Goal: Information Seeking & Learning: Check status

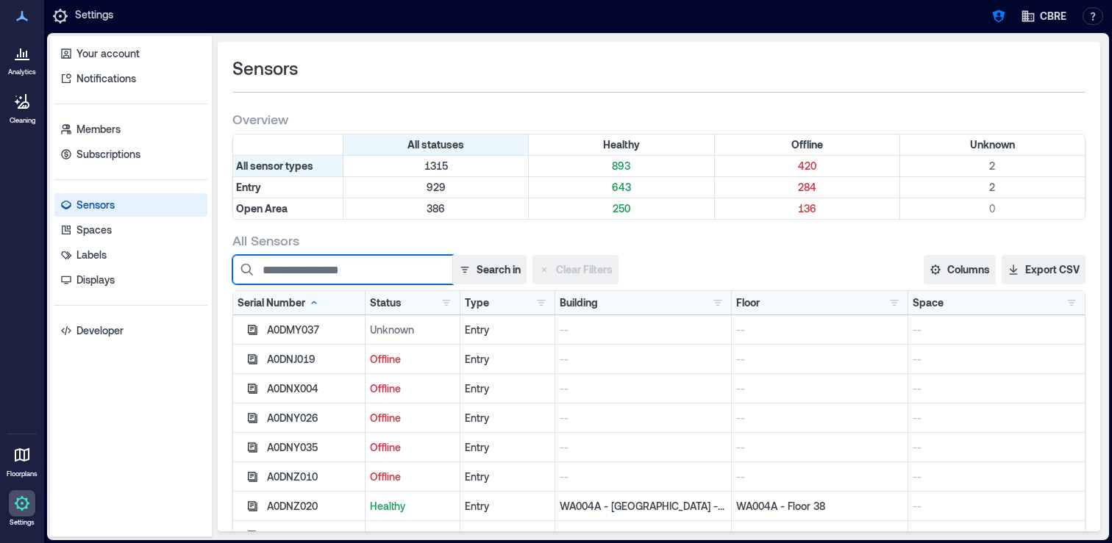
click at [304, 279] on input at bounding box center [342, 269] width 221 height 29
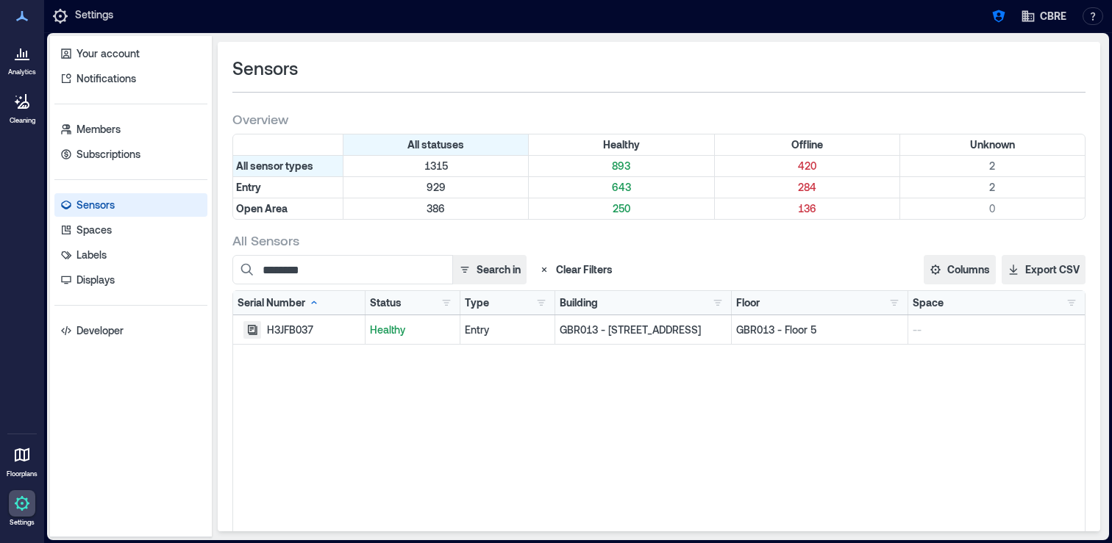
click at [251, 331] on icon "button" at bounding box center [252, 330] width 12 height 12
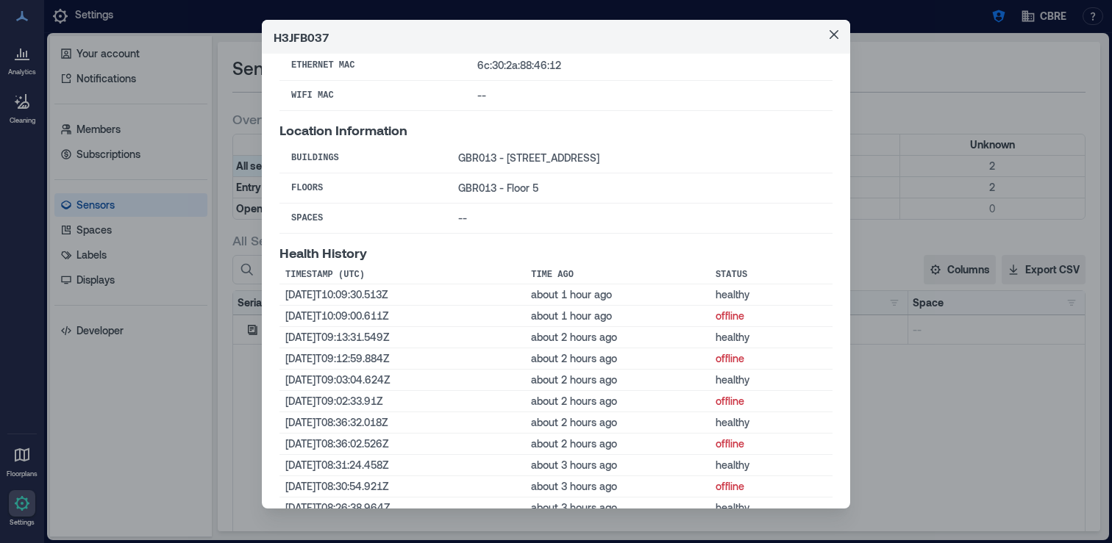
scroll to position [214, 0]
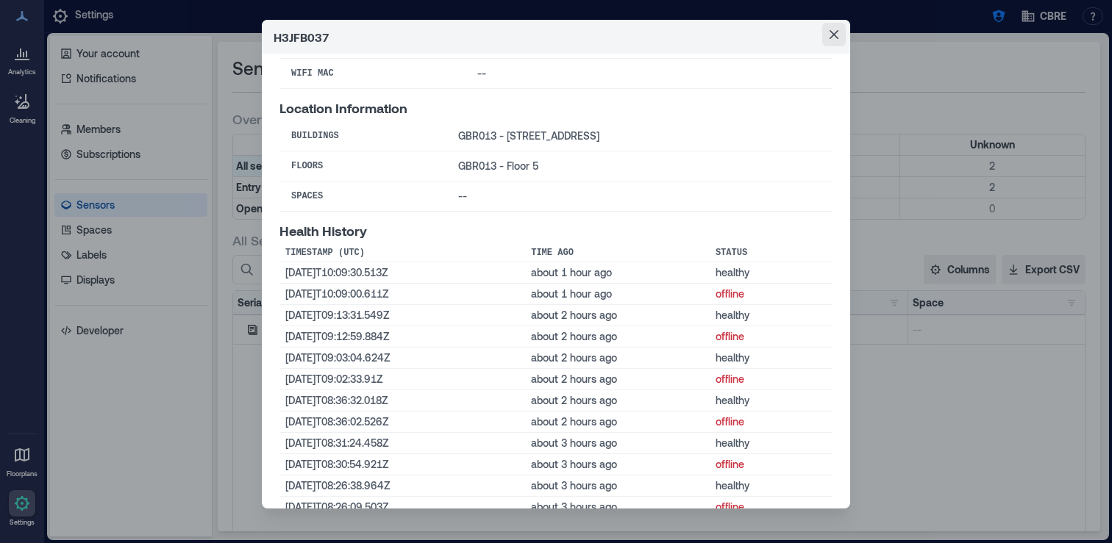
click at [838, 30] on button "Close" at bounding box center [834, 35] width 24 height 24
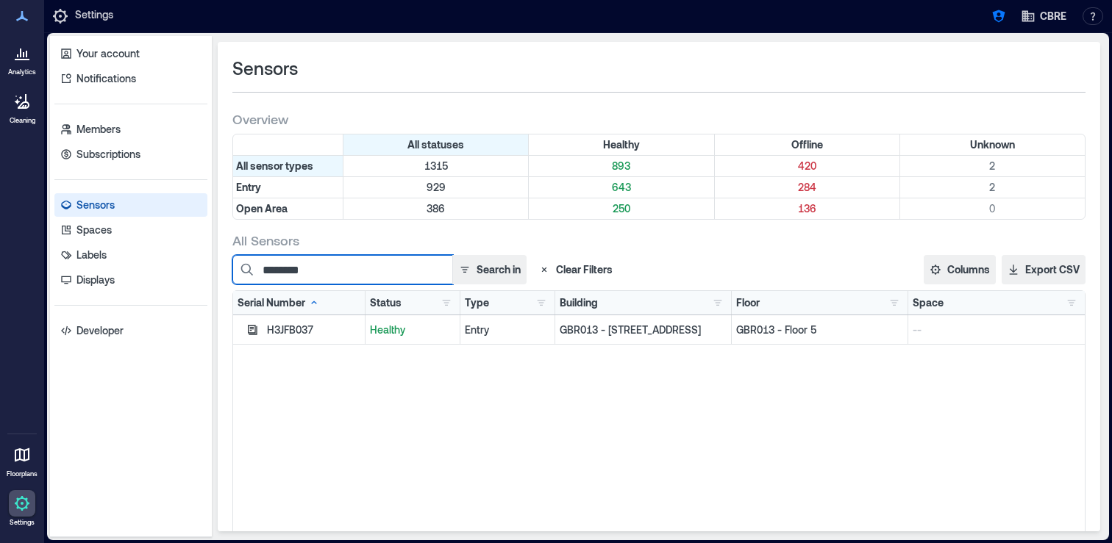
click at [332, 270] on input "********" at bounding box center [342, 269] width 221 height 29
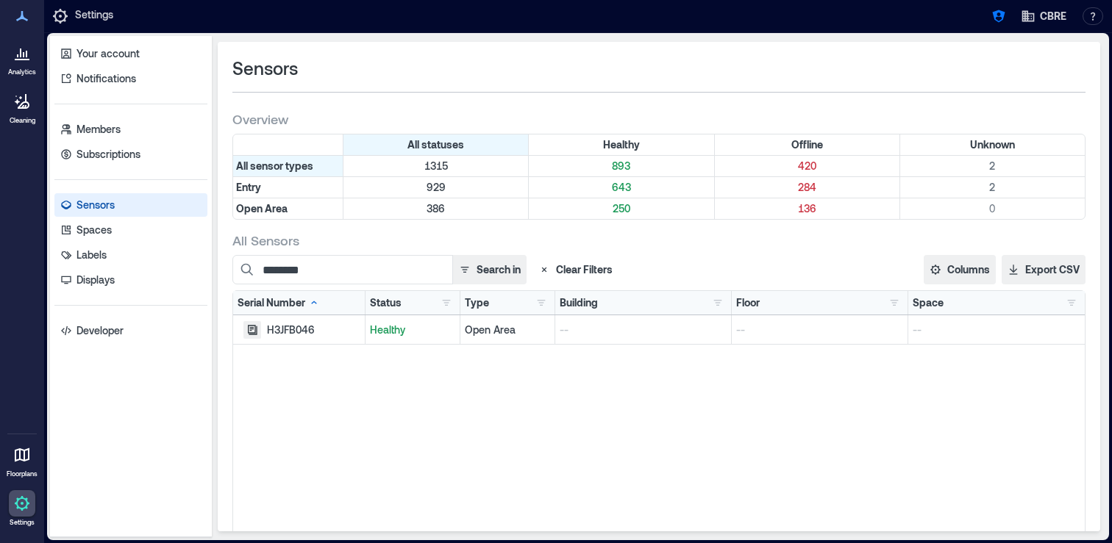
click at [256, 322] on button "button" at bounding box center [252, 330] width 18 height 18
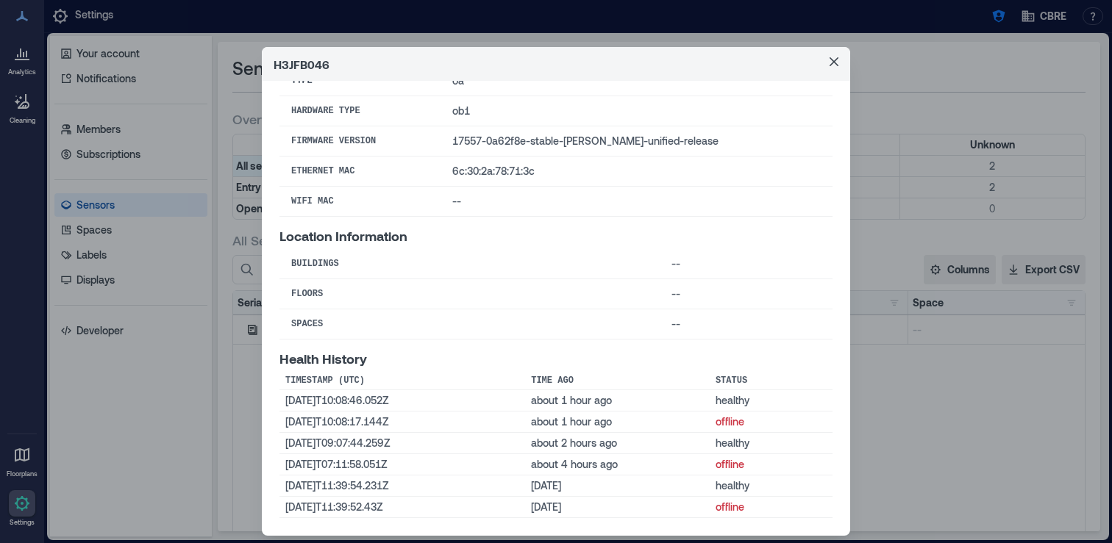
scroll to position [0, 0]
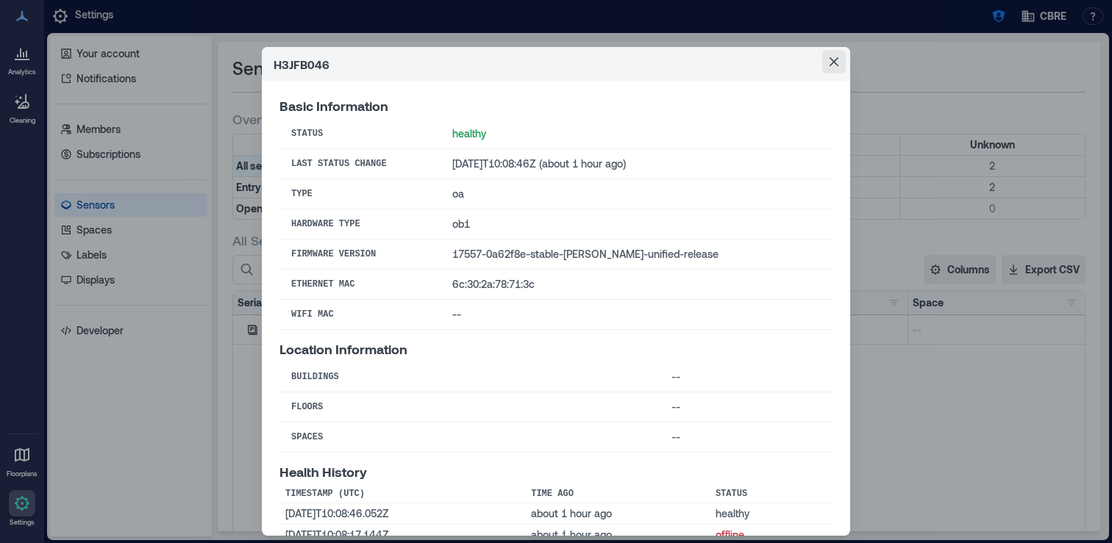
click at [833, 63] on icon "Close" at bounding box center [833, 61] width 9 height 9
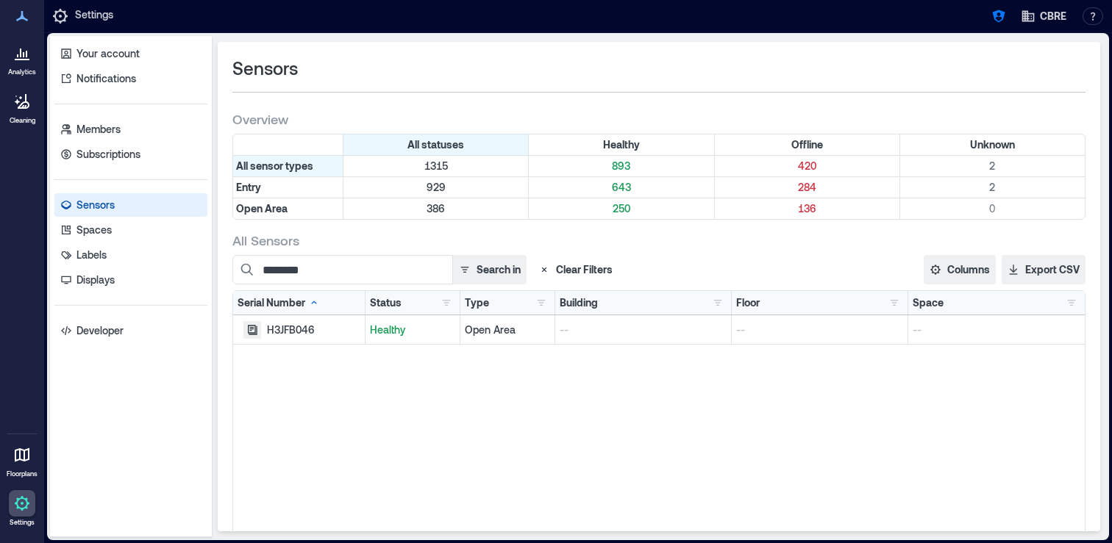
click at [251, 331] on icon "button" at bounding box center [252, 330] width 12 height 12
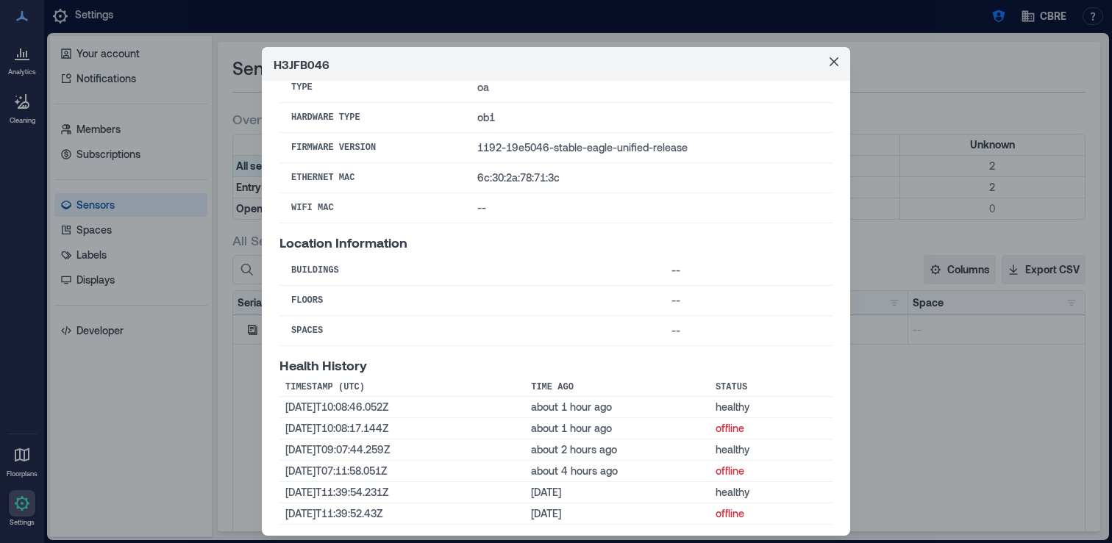
scroll to position [113, 0]
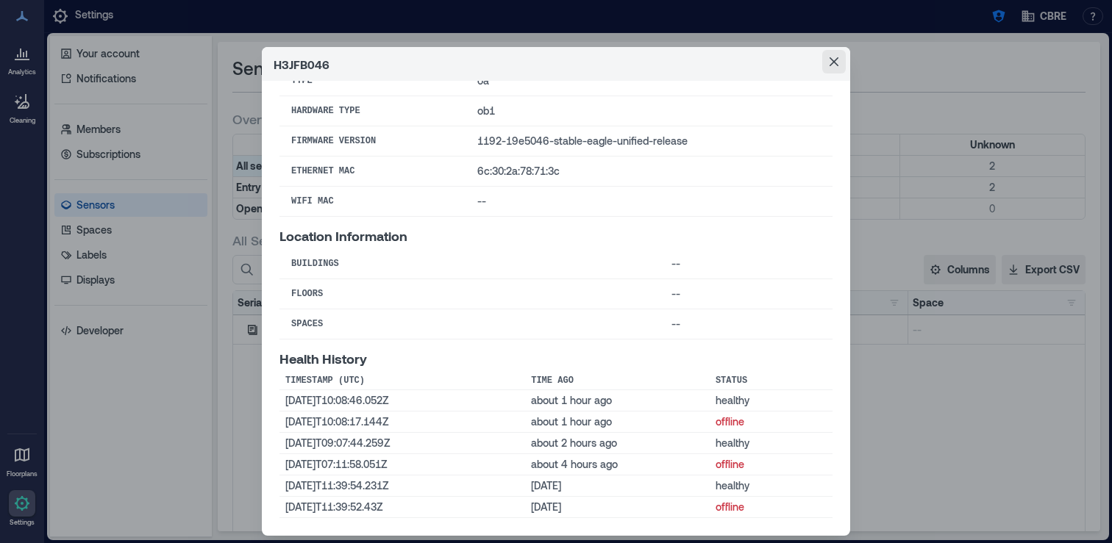
click at [832, 63] on icon "Close" at bounding box center [833, 61] width 9 height 9
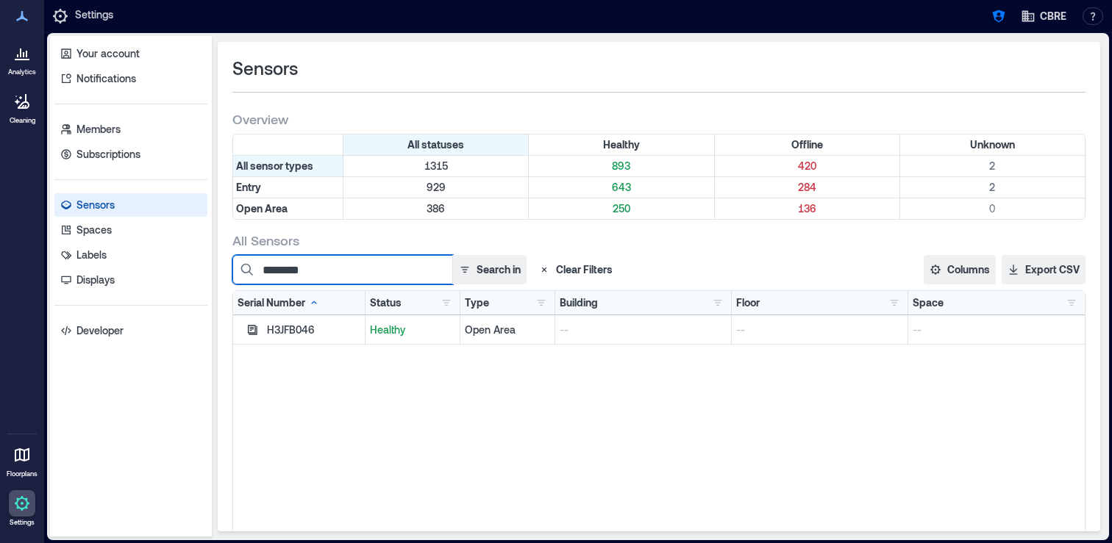
click at [346, 271] on input "********" at bounding box center [342, 269] width 221 height 29
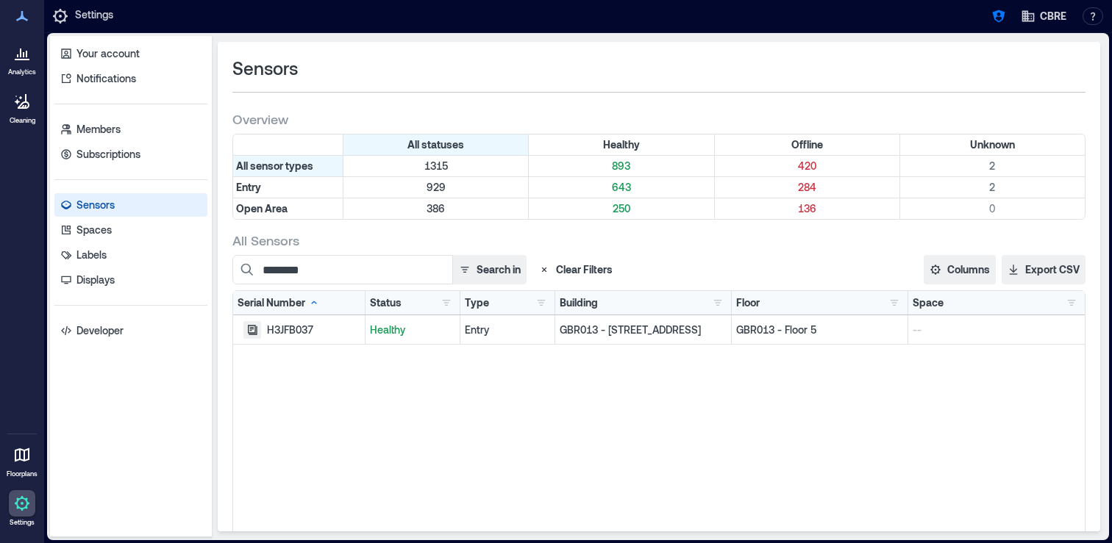
click at [254, 333] on icon "button" at bounding box center [252, 330] width 12 height 12
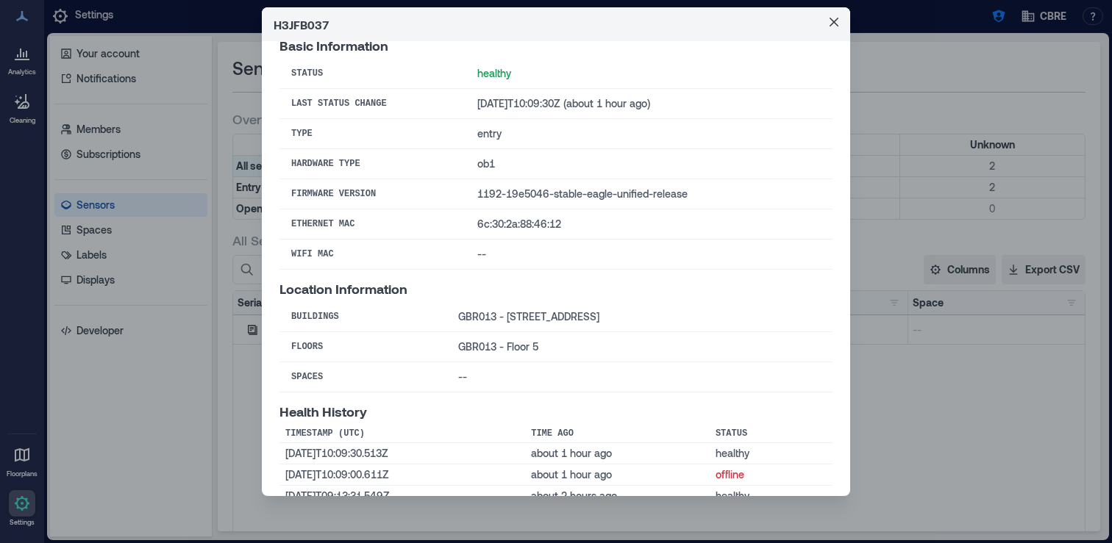
scroll to position [0, 0]
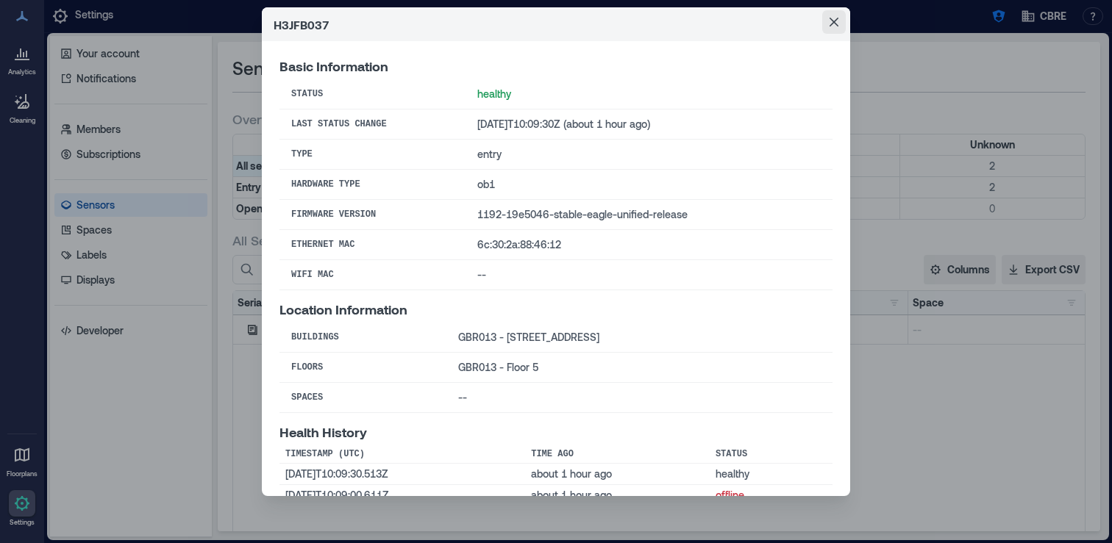
click at [836, 24] on icon "Close" at bounding box center [833, 22] width 9 height 9
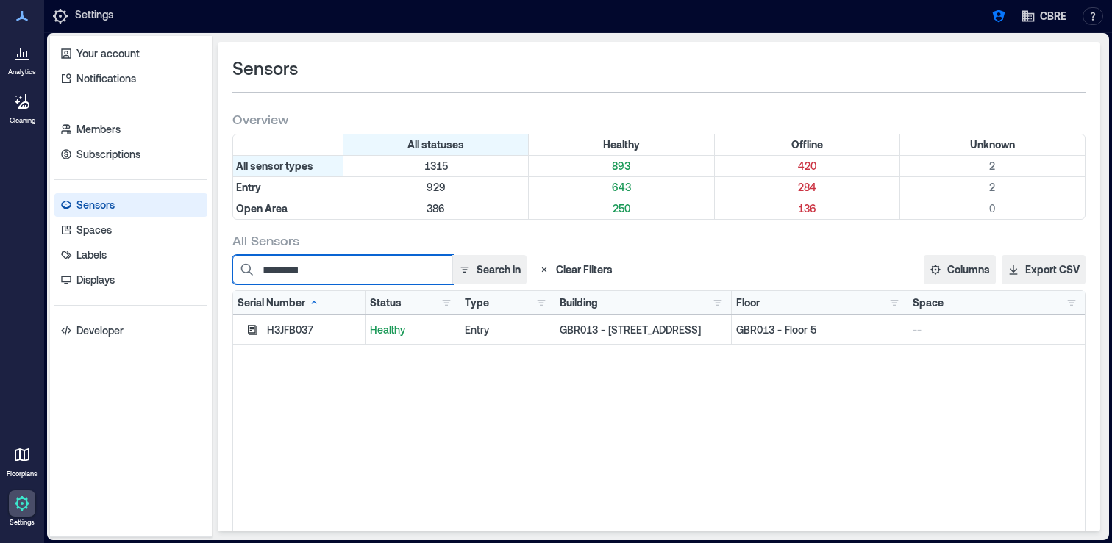
click at [352, 274] on input "********" at bounding box center [342, 269] width 221 height 29
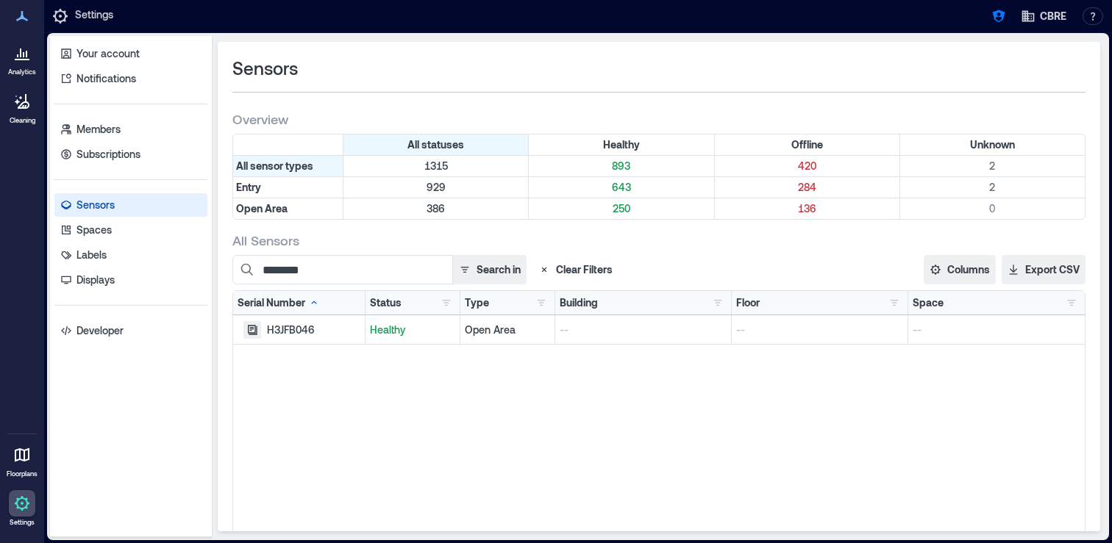
click at [247, 334] on icon "button" at bounding box center [252, 330] width 12 height 12
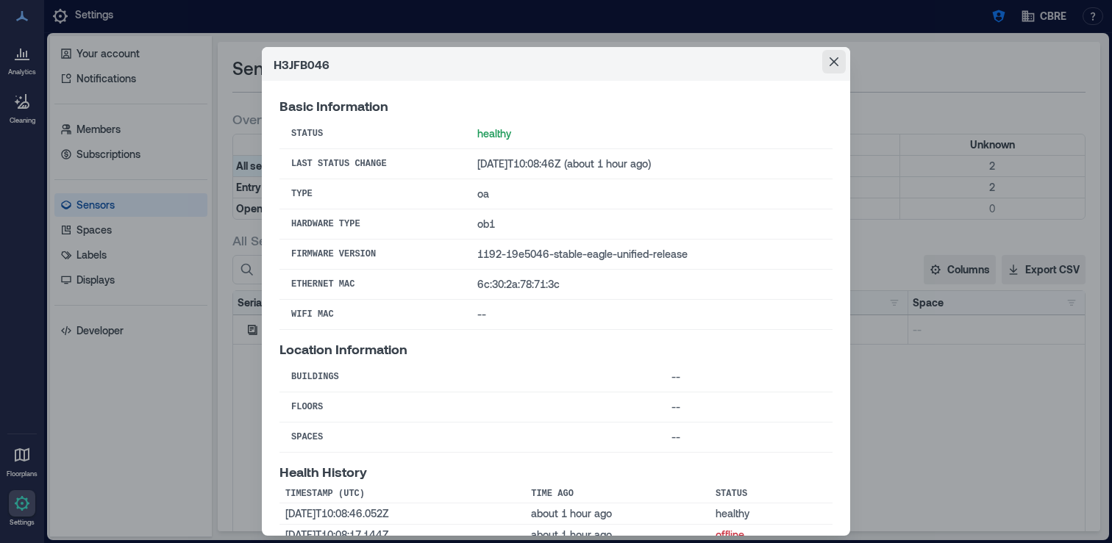
click at [832, 64] on icon "Close" at bounding box center [833, 61] width 9 height 9
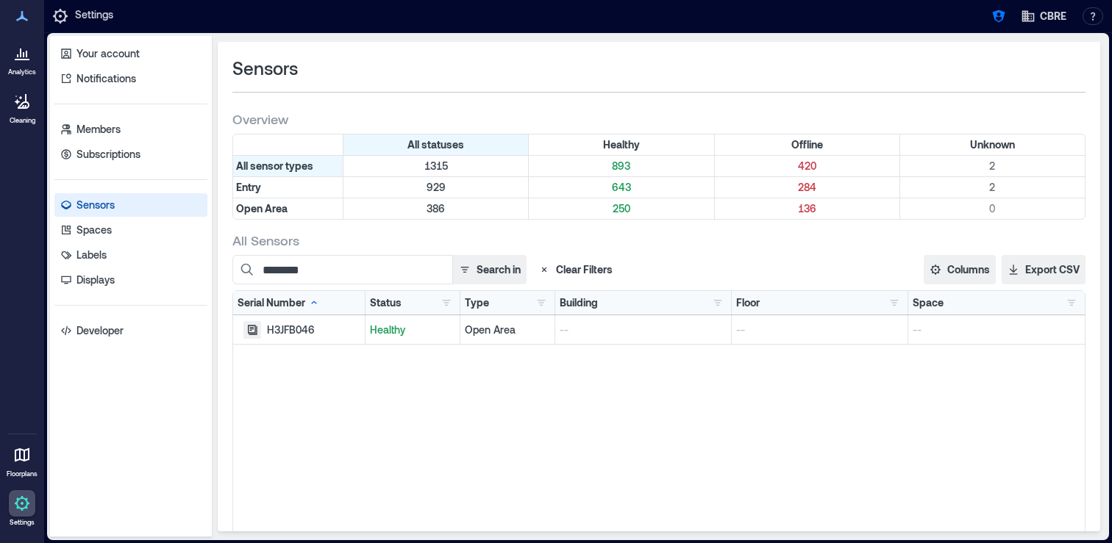
click at [249, 331] on icon "button" at bounding box center [252, 330] width 12 height 12
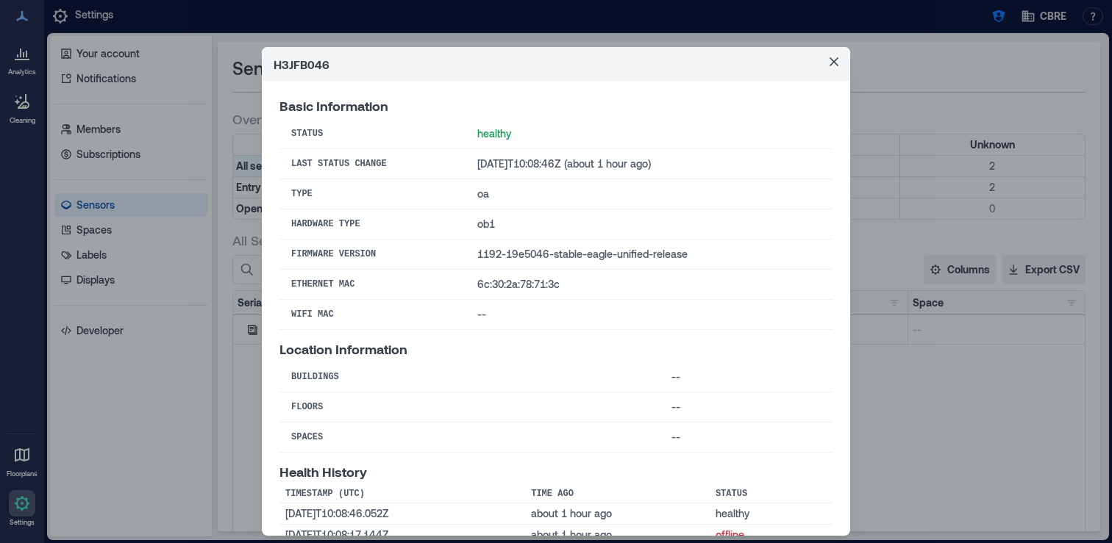
click at [563, 257] on td "1192-19e5046-stable-eagle-unified-release" at bounding box center [648, 255] width 367 height 30
copy td "1192-19e5046-stable-eagle-unified-release"
click at [174, 439] on div "H3JFB046 Basic Information Status healthy Last Status Change [DATE]T10:08:46Z (…" at bounding box center [556, 271] width 1112 height 543
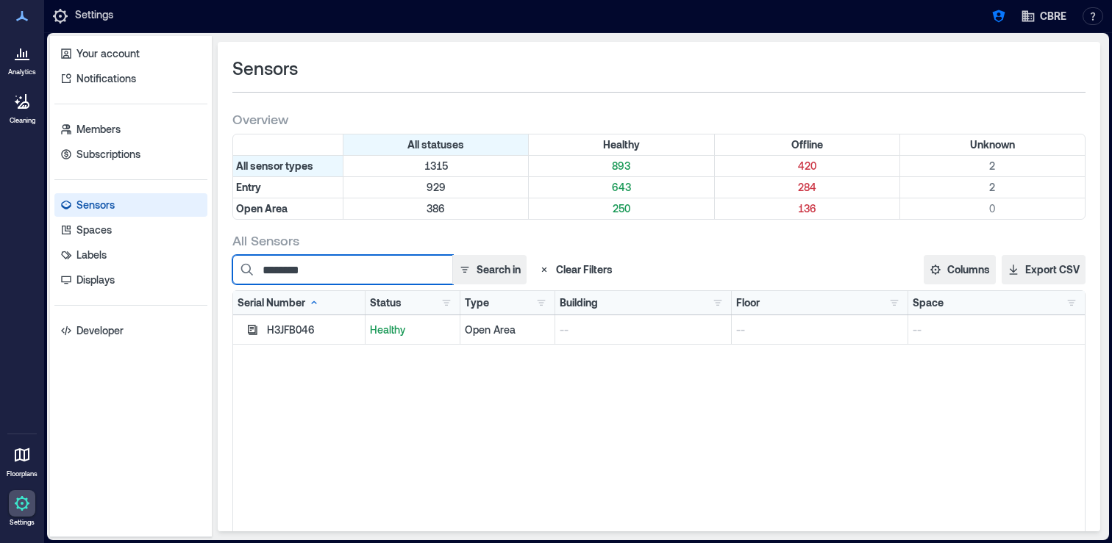
click at [330, 266] on input "********" at bounding box center [342, 269] width 221 height 29
type input "********"
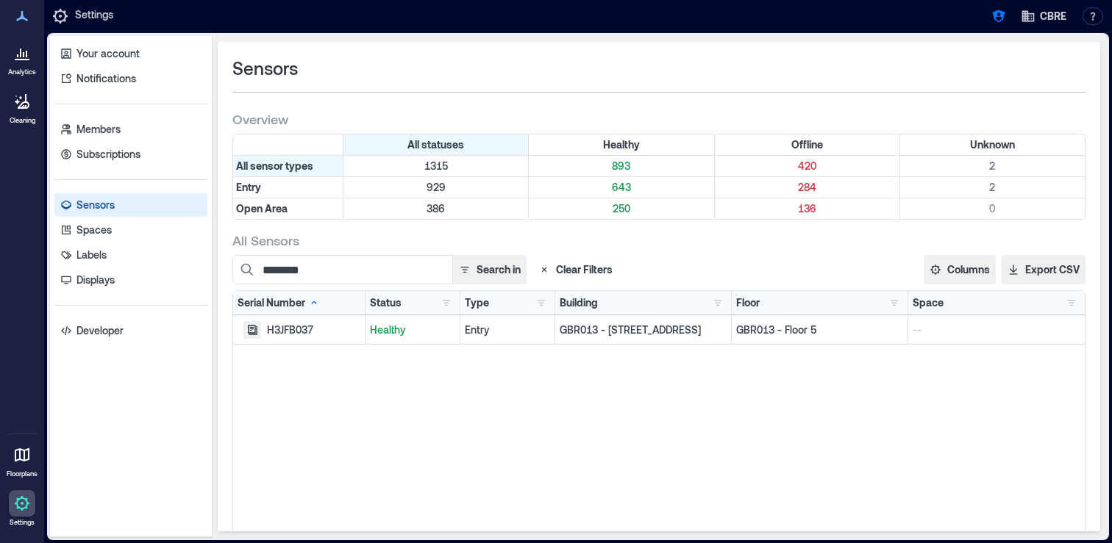
click at [254, 326] on icon "button" at bounding box center [252, 330] width 12 height 12
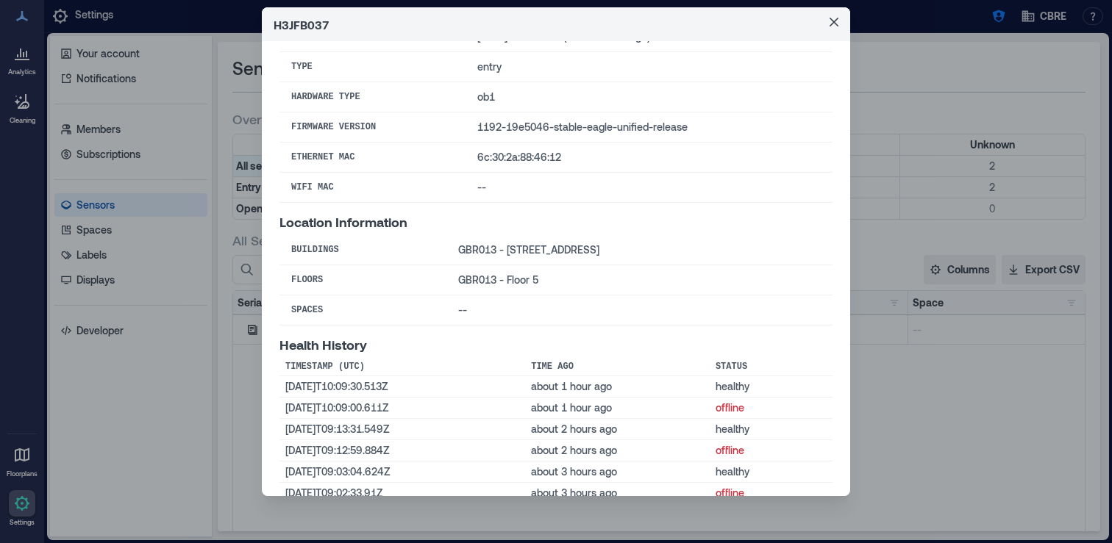
scroll to position [205, 0]
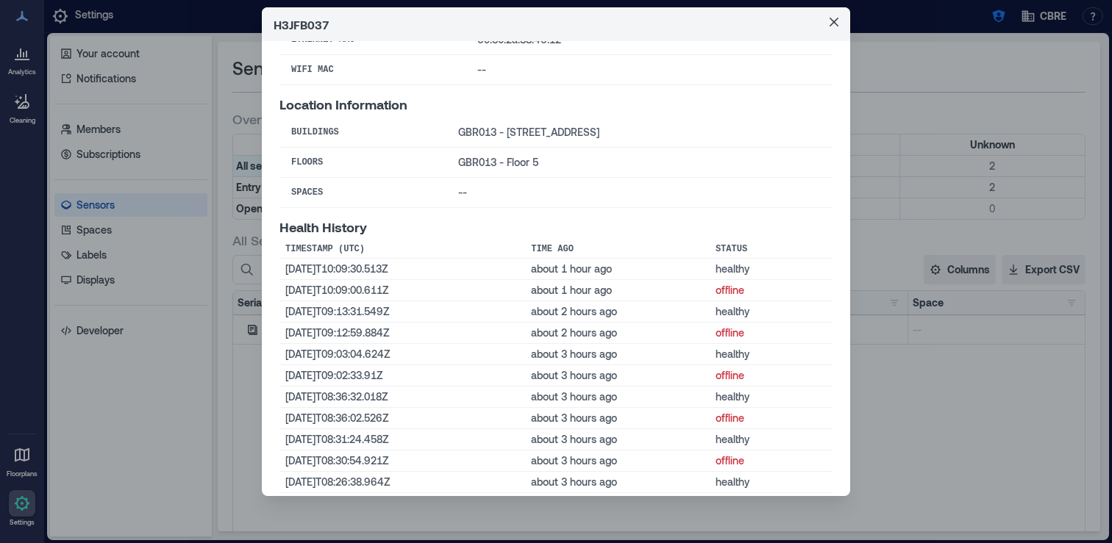
click at [201, 361] on div "H3JFB037 Basic Information Status healthy Last Status Change [DATE]T10:09:30Z (…" at bounding box center [556, 271] width 1112 height 543
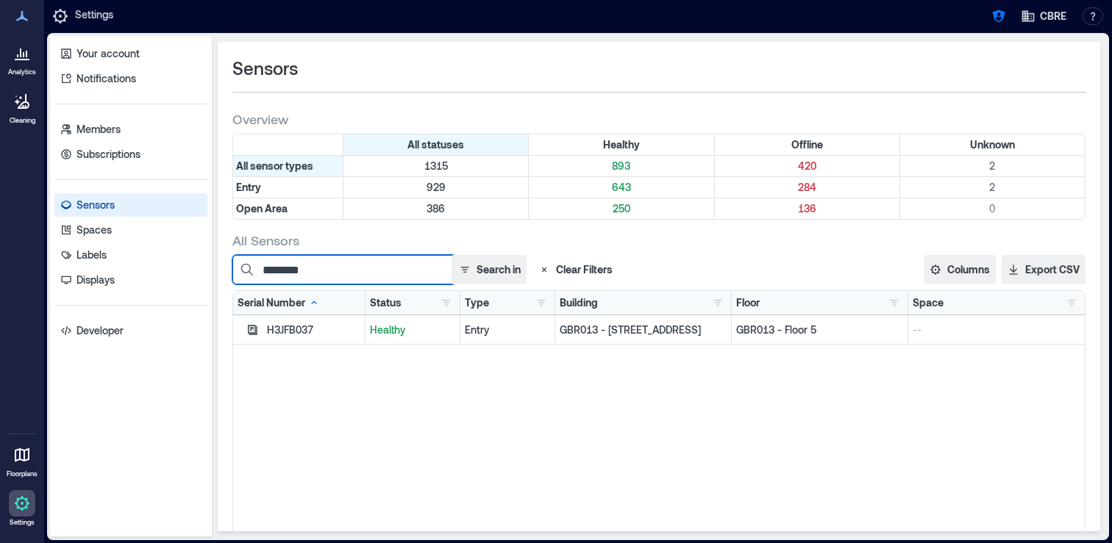
click at [310, 272] on input "********" at bounding box center [342, 269] width 221 height 29
click at [549, 268] on icon "button" at bounding box center [544, 270] width 12 height 12
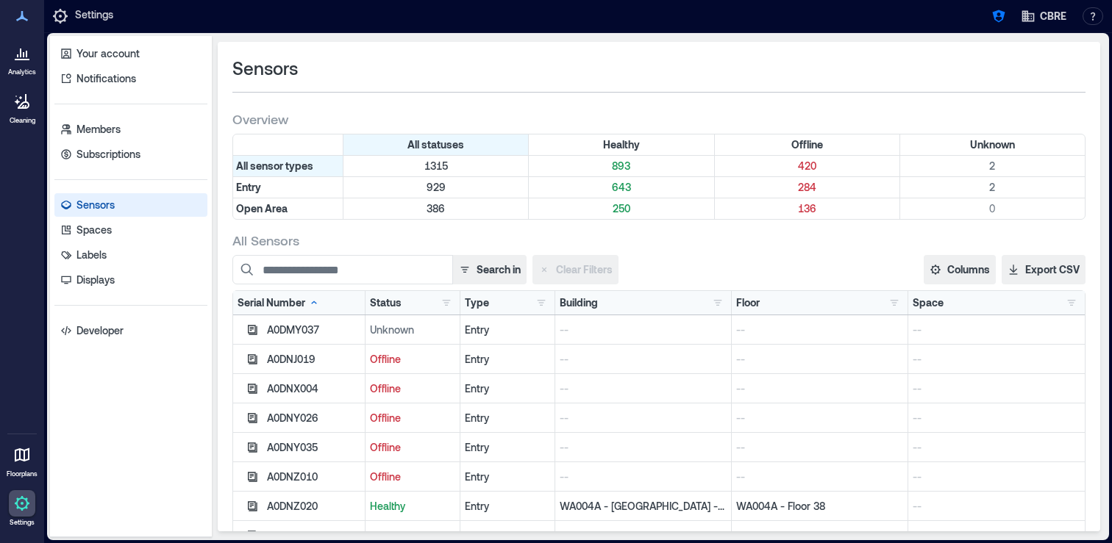
click at [605, 305] on div "Building AA - OA Installations - [GEOGRAPHIC_DATA] 94 AA - OA Installations - […" at bounding box center [643, 303] width 167 height 15
click at [718, 302] on button "button" at bounding box center [718, 303] width 18 height 15
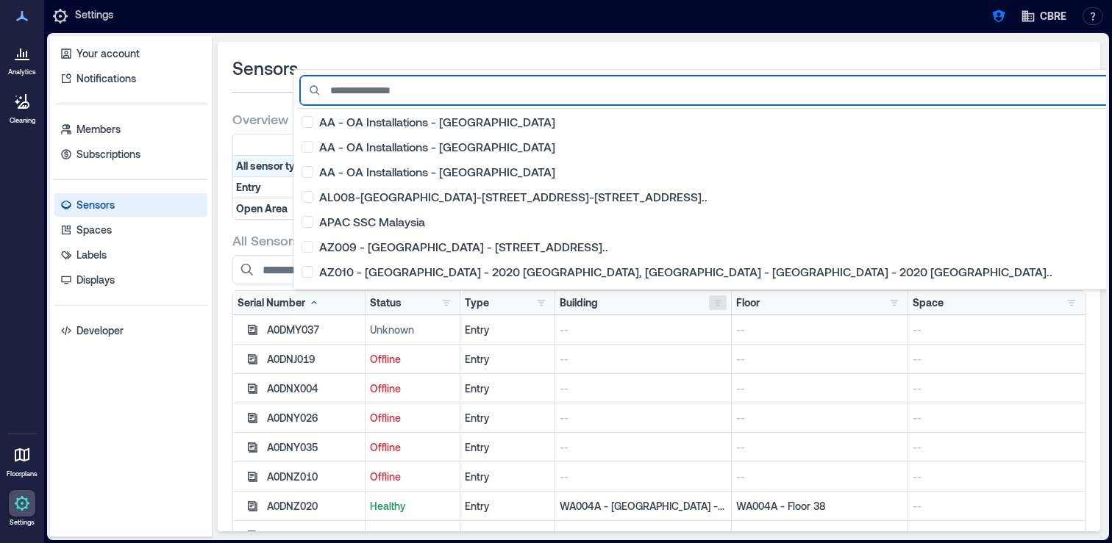
click at [471, 90] on input at bounding box center [795, 90] width 990 height 29
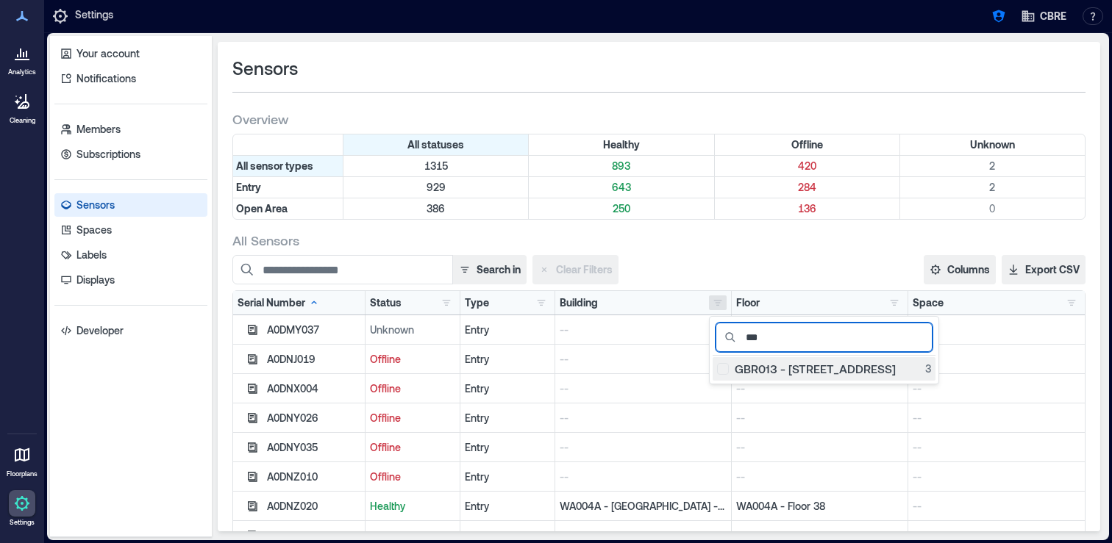
type input "***"
click at [732, 371] on div "GBR013 - [STREET_ADDRESS]" at bounding box center [824, 369] width 214 height 15
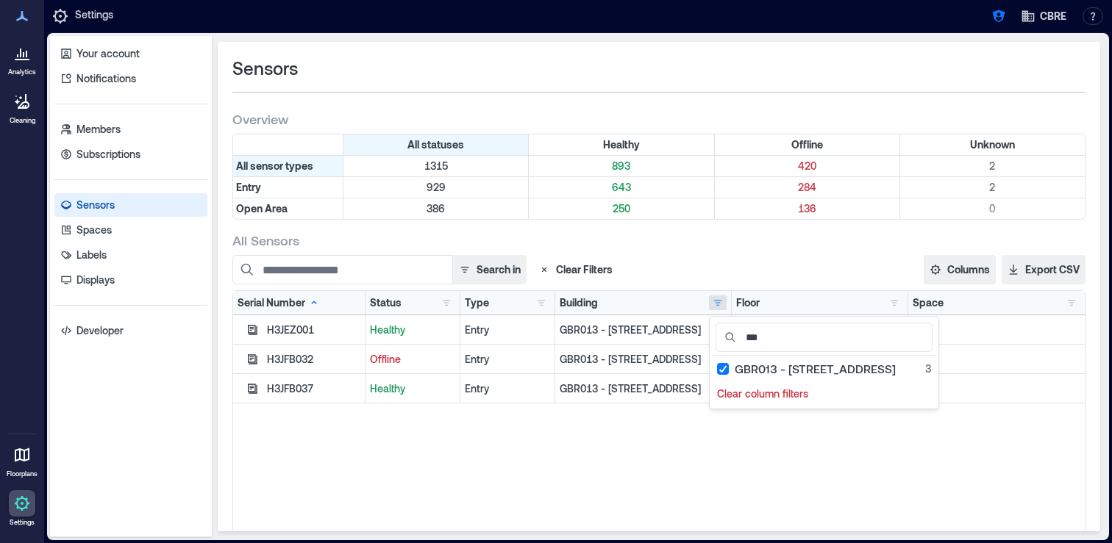
click at [715, 250] on div "All Sensors Search in Clear Filters Columns Serial Number Status Type Building …" at bounding box center [658, 458] width 853 height 452
click at [253, 331] on icon "button" at bounding box center [252, 330] width 12 height 12
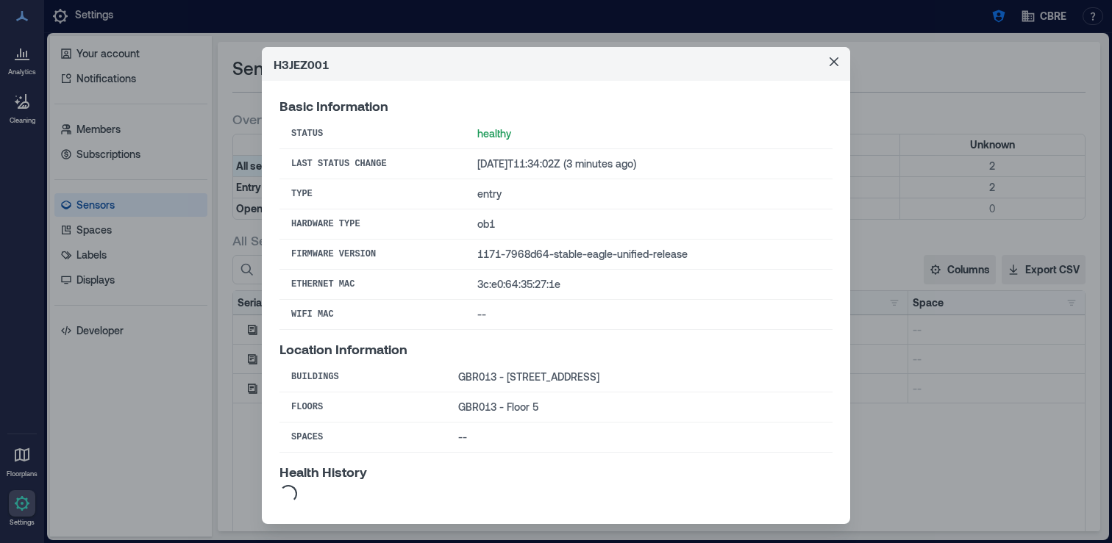
click at [929, 416] on div "H3JEZ001 Basic Information Status healthy Last Status Change [DATE]T11:34:02Z (…" at bounding box center [556, 271] width 1112 height 543
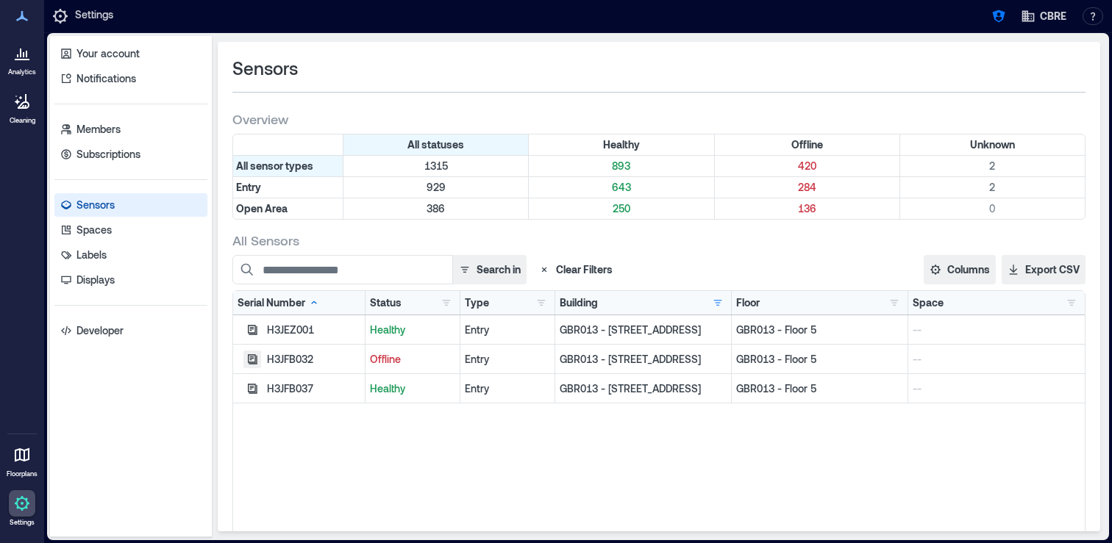
click at [257, 362] on icon "button" at bounding box center [252, 360] width 12 height 12
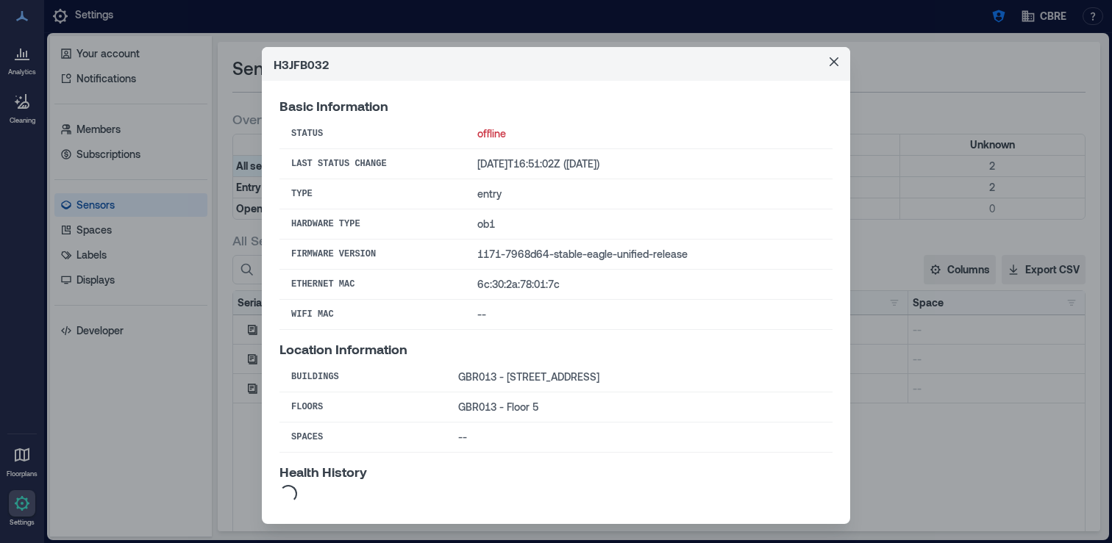
click at [891, 412] on div "H3JFB032 Basic Information Status offline Last Status Change [DATE]T16:51:02Z (…" at bounding box center [556, 271] width 1112 height 543
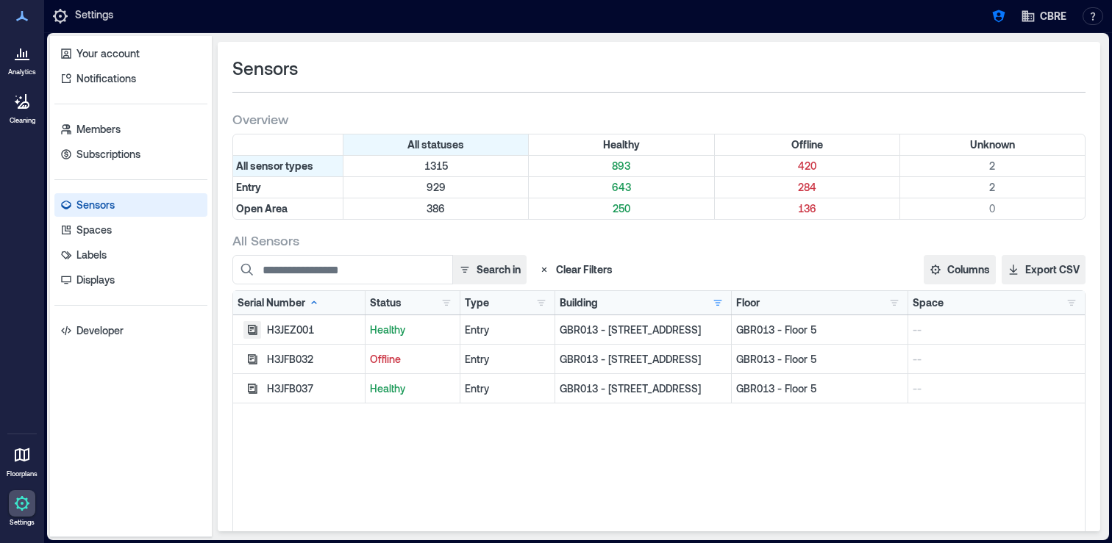
click at [251, 330] on icon "button" at bounding box center [253, 330] width 10 height 10
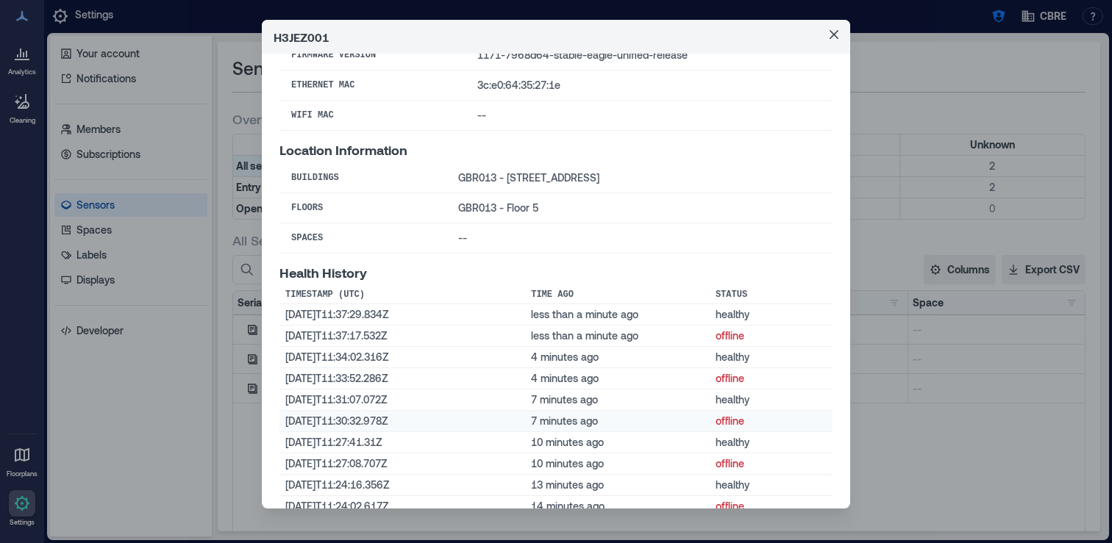
scroll to position [0, 0]
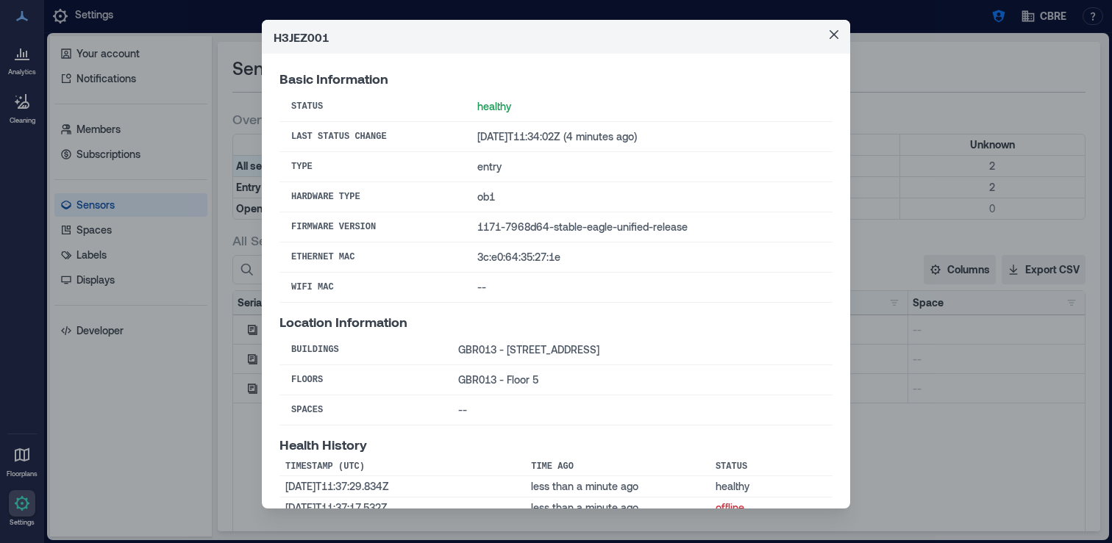
click at [558, 232] on td "1171-7968d64-stable-eagle-unified-release" at bounding box center [648, 228] width 367 height 30
click at [311, 37] on header "H3JEZ001" at bounding box center [556, 37] width 588 height 34
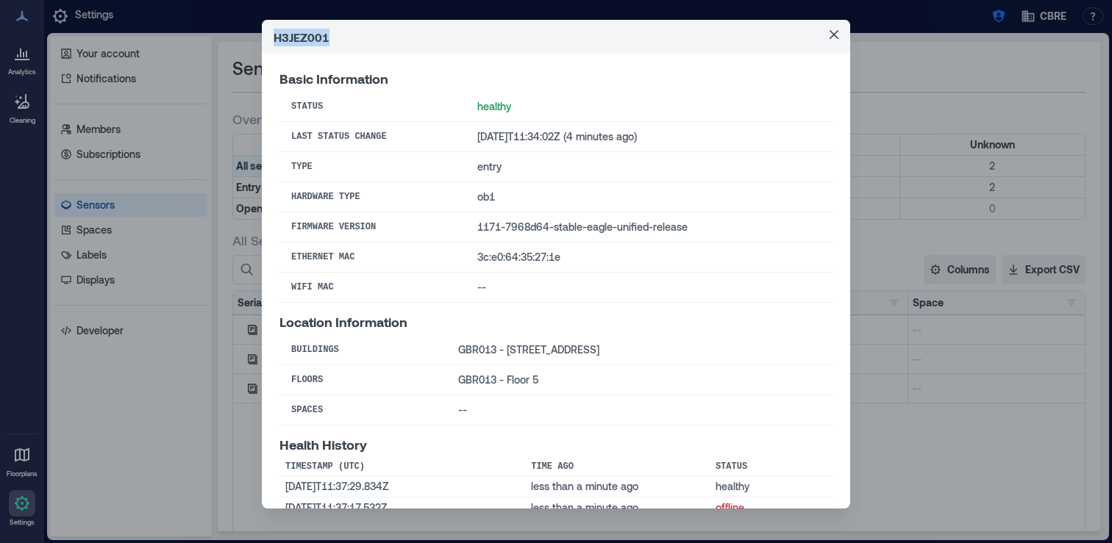
copy header "H3JEZ001"
click at [193, 330] on div "H3JEZ001 Basic Information Status healthy Last Status Change [DATE]T11:34:02Z (…" at bounding box center [556, 271] width 1112 height 543
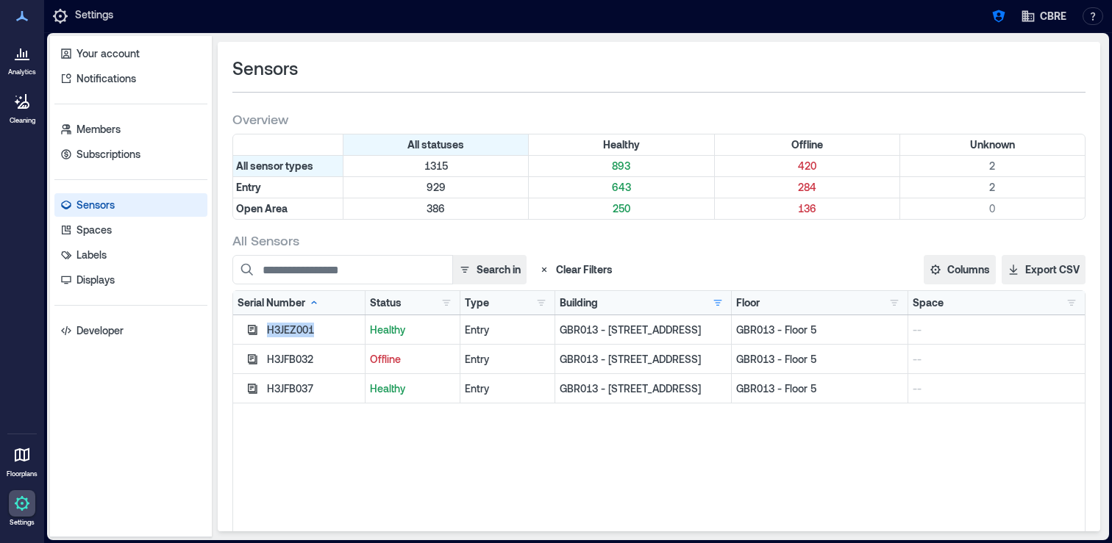
drag, startPoint x: 318, startPoint y: 329, endPoint x: 265, endPoint y: 329, distance: 52.9
click at [265, 329] on div "H3JEZ001" at bounding box center [299, 329] width 132 height 29
copy div "H3JEZ001"
drag, startPoint x: 318, startPoint y: 360, endPoint x: 268, endPoint y: 360, distance: 50.0
click at [268, 360] on div "H3JFB032" at bounding box center [313, 359] width 93 height 15
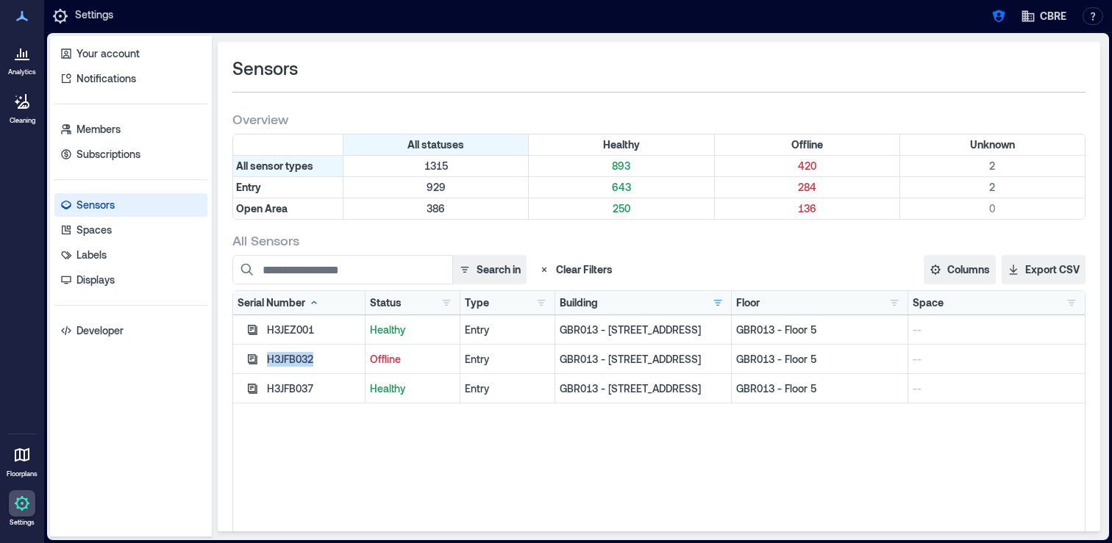
copy div "H3JFB032"
